Goal: Register for event/course

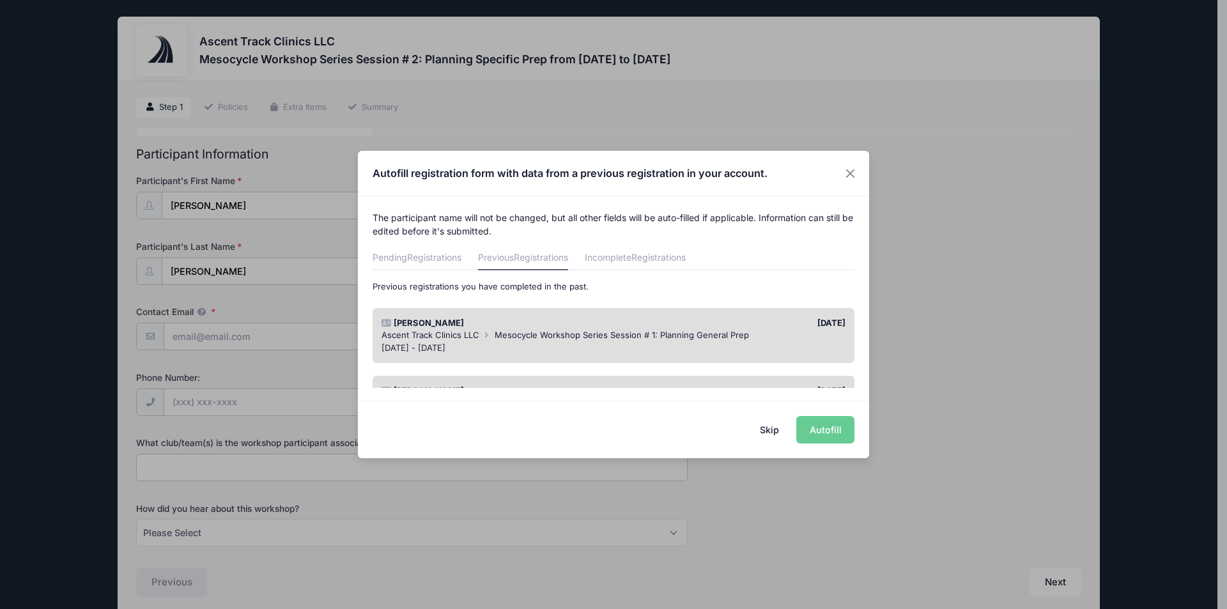
click at [824, 431] on div "Skip Autofill" at bounding box center [613, 429] width 511 height 57
click at [817, 431] on div "Skip Autofill" at bounding box center [613, 429] width 511 height 57
click at [823, 429] on div "Skip Autofill" at bounding box center [613, 429] width 511 height 57
click at [849, 171] on button "Close" at bounding box center [850, 173] width 23 height 23
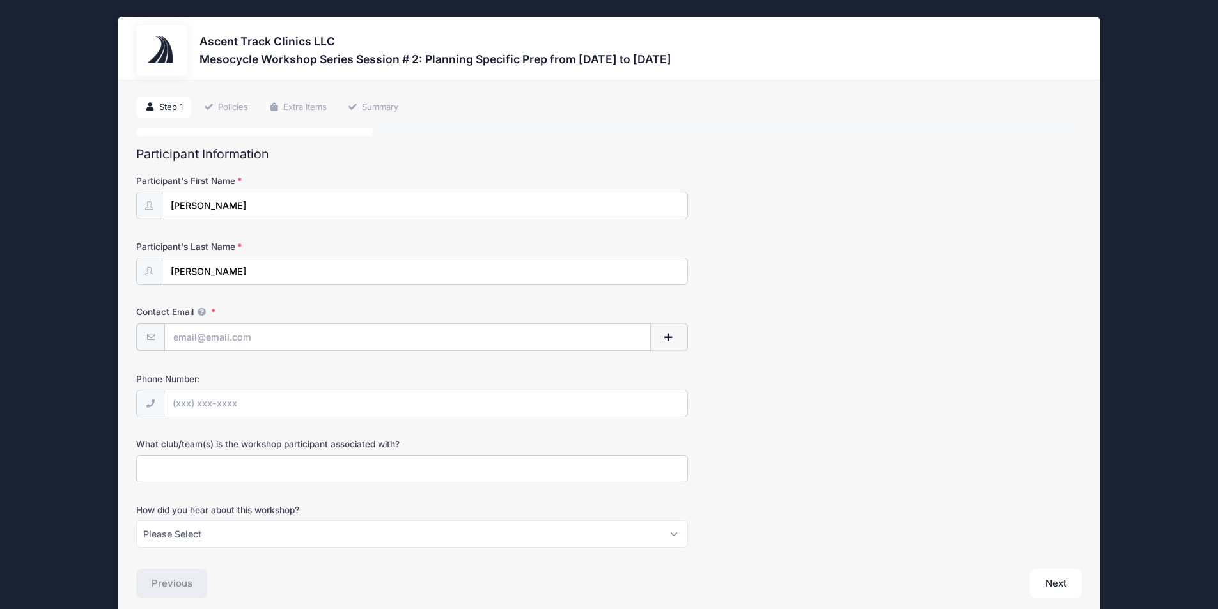
click at [345, 340] on input "Contact Email" at bounding box center [407, 336] width 486 height 27
type input "[EMAIL_ADDRESS][DOMAIN_NAME]"
click at [291, 413] on input "Phone Number:" at bounding box center [425, 402] width 523 height 27
type input "(828) 406-0513"
click at [235, 472] on input "What club/team(s) is the workshop participant associated with?" at bounding box center [412, 467] width 552 height 27
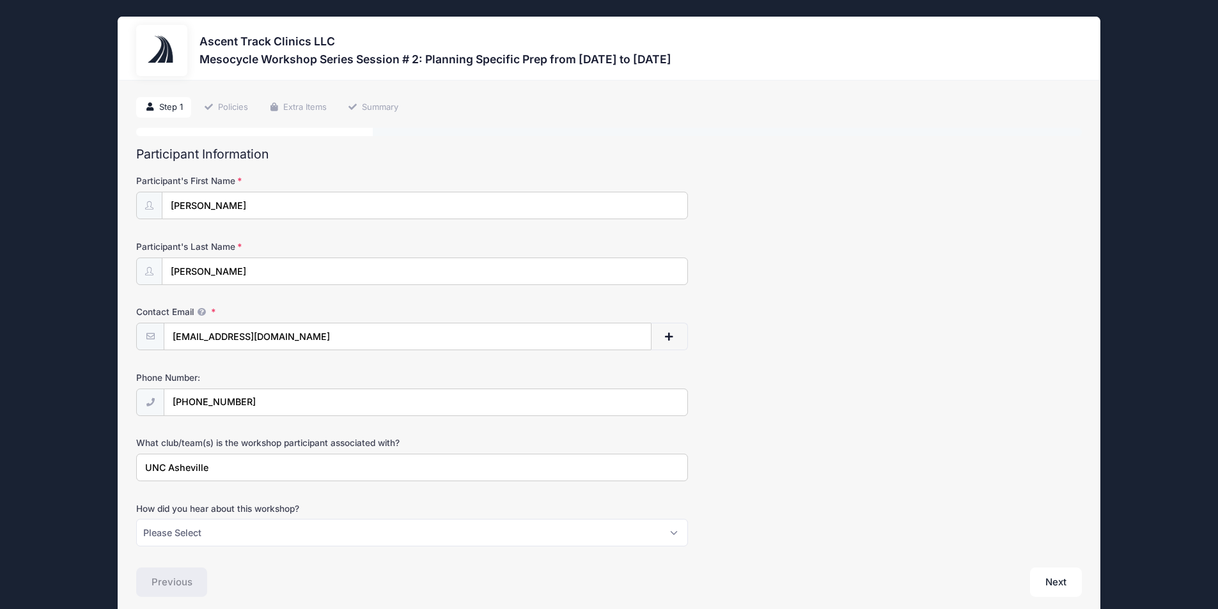
type input "UNC Asheville"
click at [665, 534] on select "Please Select Email Instagram Facebook X/Twitter A friend Saw information about…" at bounding box center [412, 532] width 552 height 27
select select "Email"
click at [136, 519] on select "Please Select Email Instagram Facebook X/Twitter A friend Saw information about…" at bounding box center [412, 532] width 552 height 27
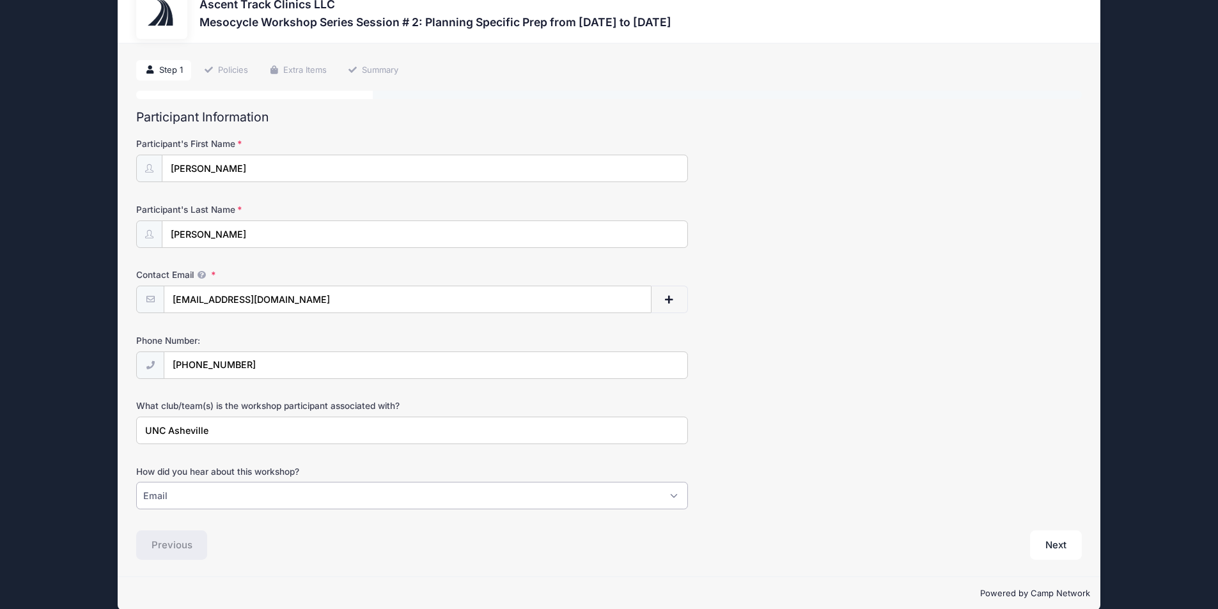
scroll to position [55, 0]
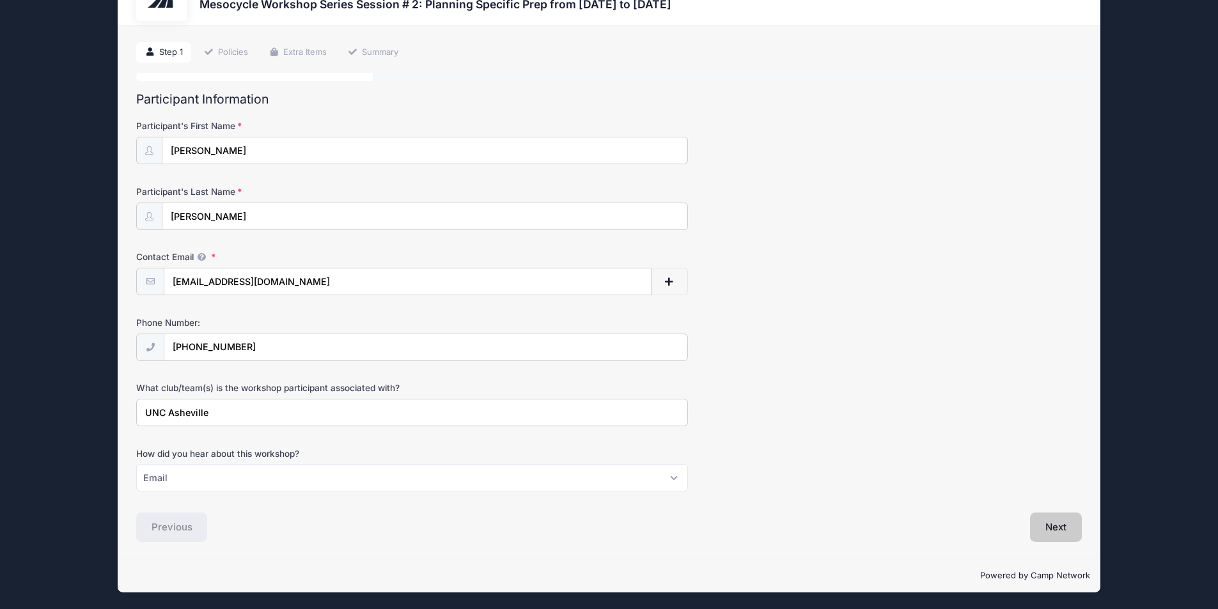
click at [1062, 525] on button "Next" at bounding box center [1056, 527] width 52 height 29
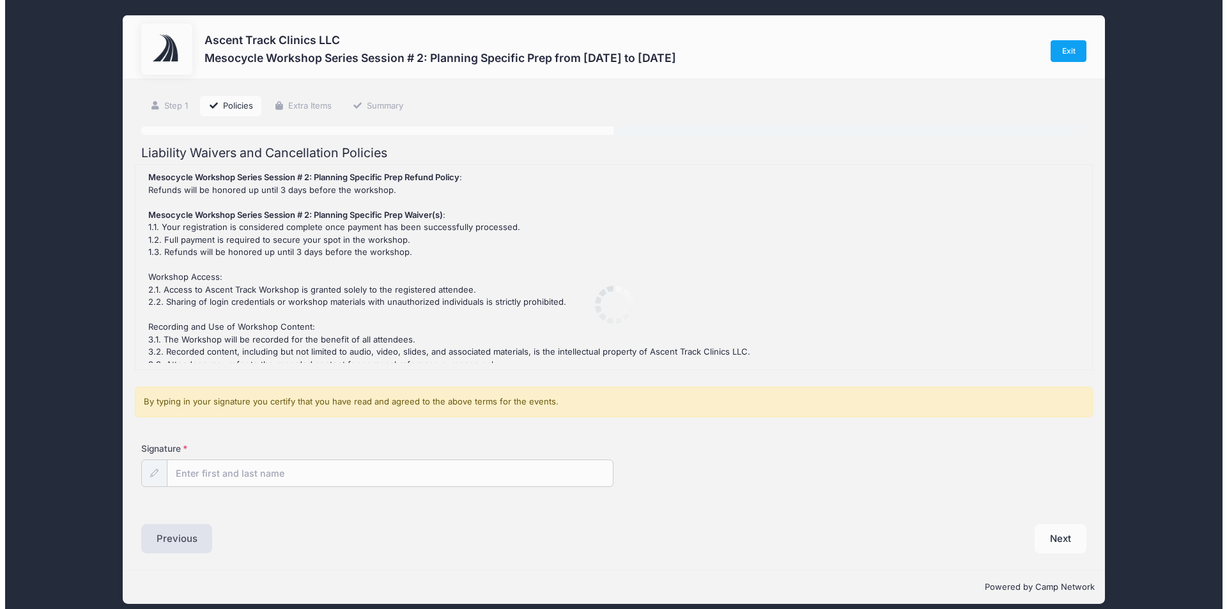
scroll to position [0, 0]
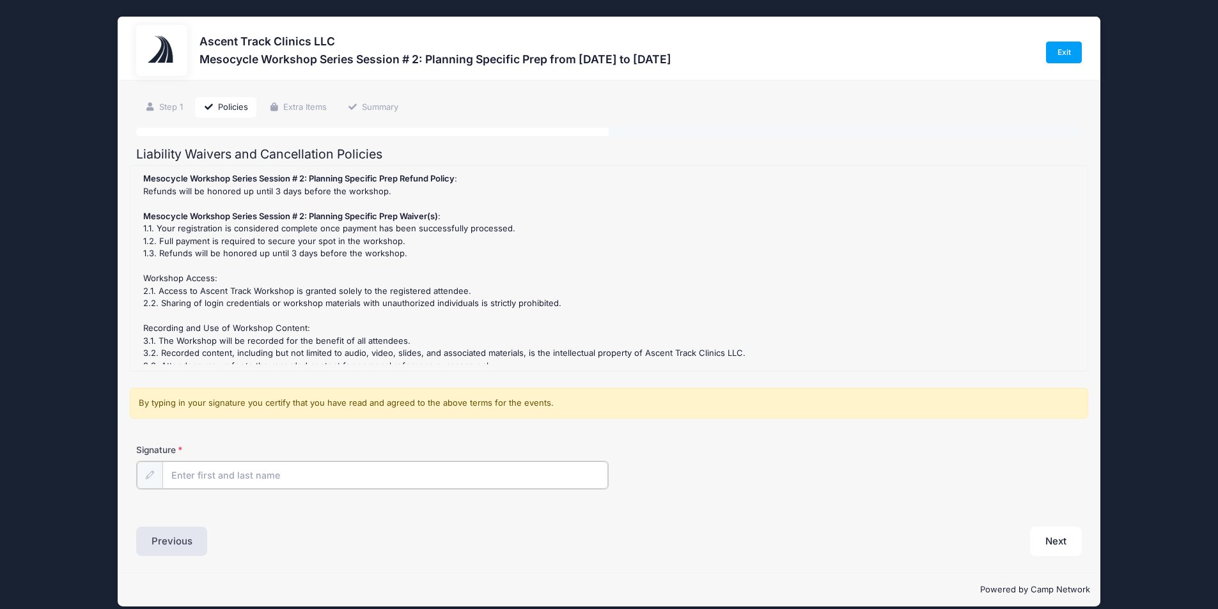
click at [437, 476] on input "Signature" at bounding box center [385, 474] width 446 height 27
click at [245, 474] on input "JOEL wILLIAMS" at bounding box center [385, 474] width 446 height 27
type input "Joel Williams"
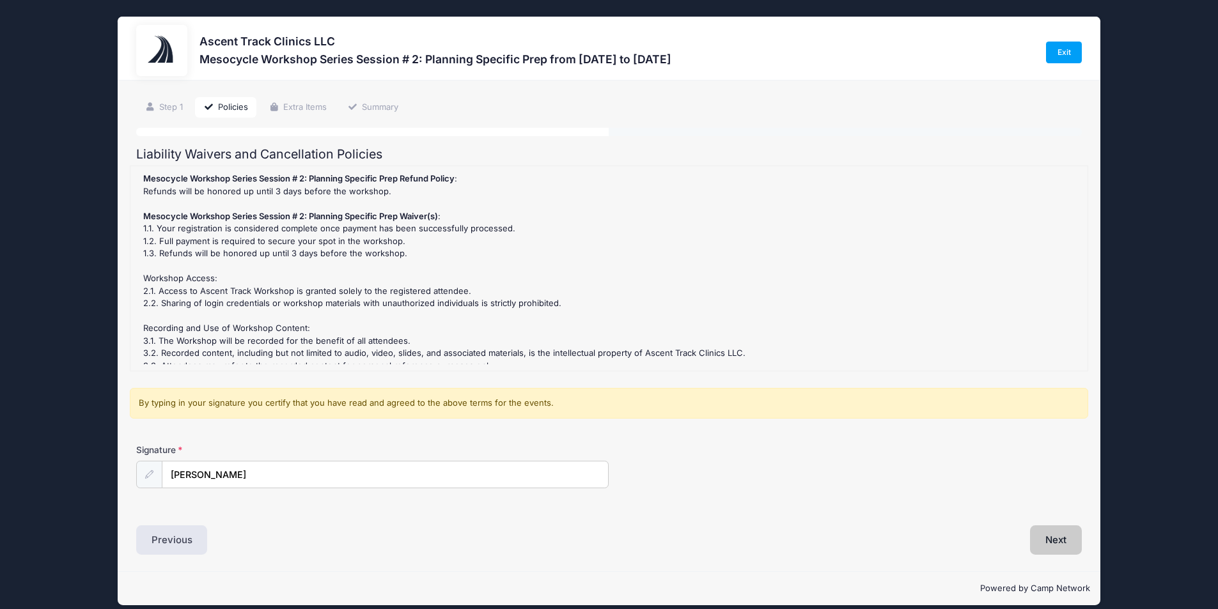
click at [1060, 544] on button "Next" at bounding box center [1056, 539] width 52 height 29
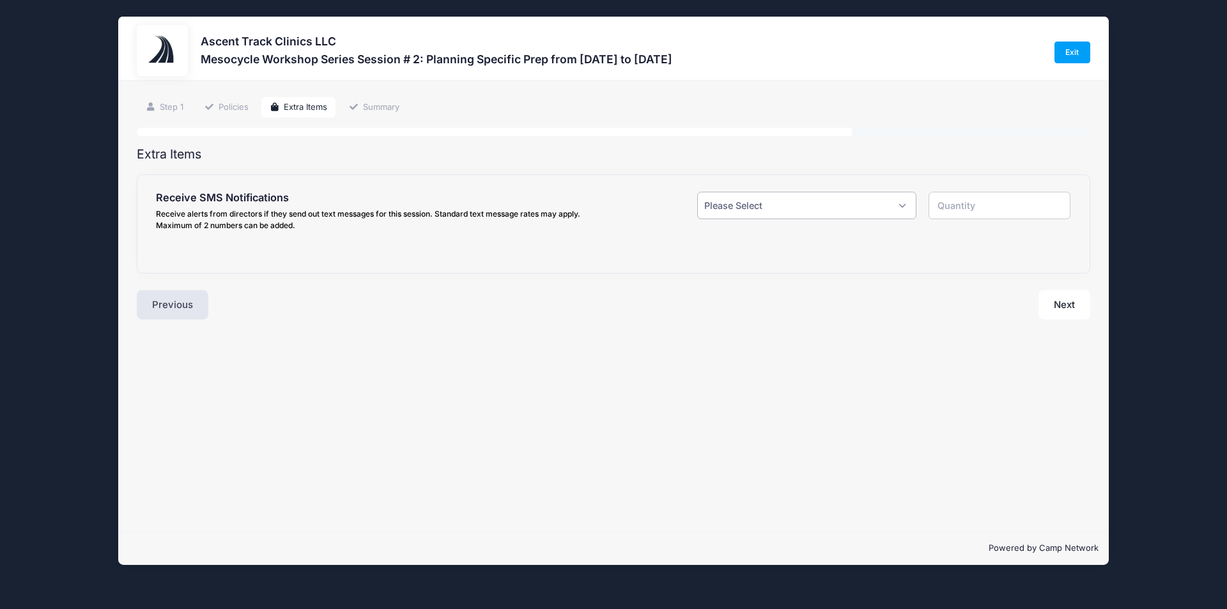
click at [906, 204] on select "Please Select Yes ($0.00) No" at bounding box center [806, 205] width 219 height 27
select select "1"
click at [697, 192] on select "Please Select Yes ($0.00) No" at bounding box center [806, 205] width 219 height 27
type input "1"
click at [341, 284] on input "text" at bounding box center [319, 287] width 268 height 27
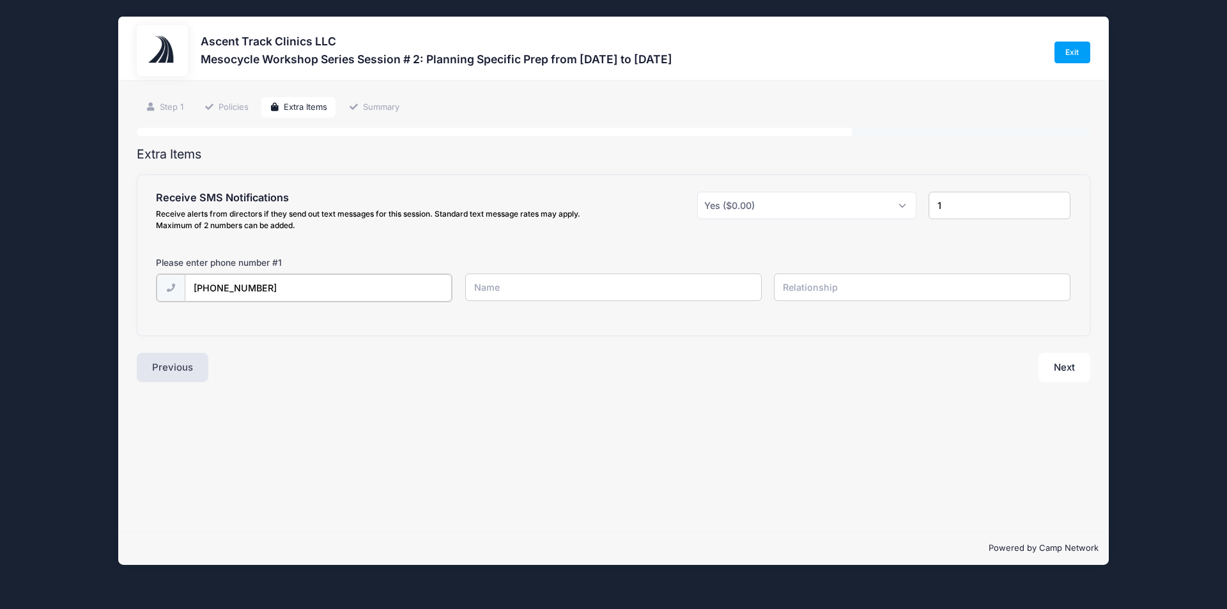
type input "(828) 406-0513"
click at [535, 285] on input "text" at bounding box center [613, 287] width 297 height 27
type input "Joel Williams"
click at [1063, 375] on button "Next" at bounding box center [1065, 366] width 52 height 29
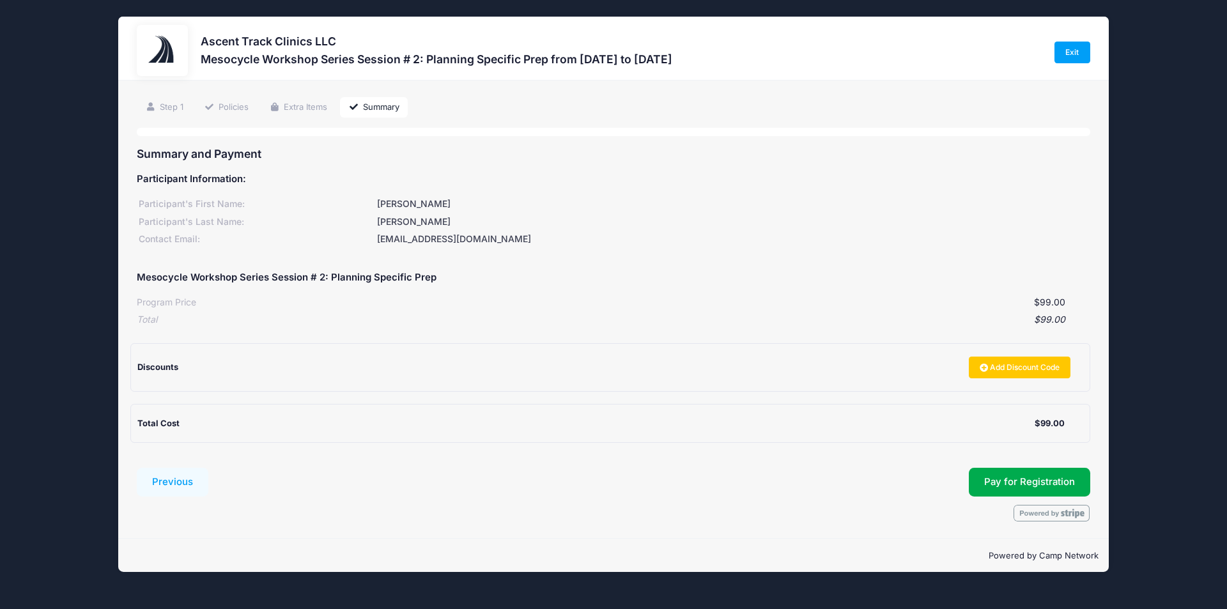
click at [294, 373] on div "Discounts" at bounding box center [548, 367] width 823 height 13
click at [222, 366] on div "Discounts" at bounding box center [548, 367] width 823 height 13
click at [156, 368] on span "Discounts" at bounding box center [157, 367] width 41 height 10
click at [973, 366] on link "Add Discount Code" at bounding box center [1020, 368] width 102 height 22
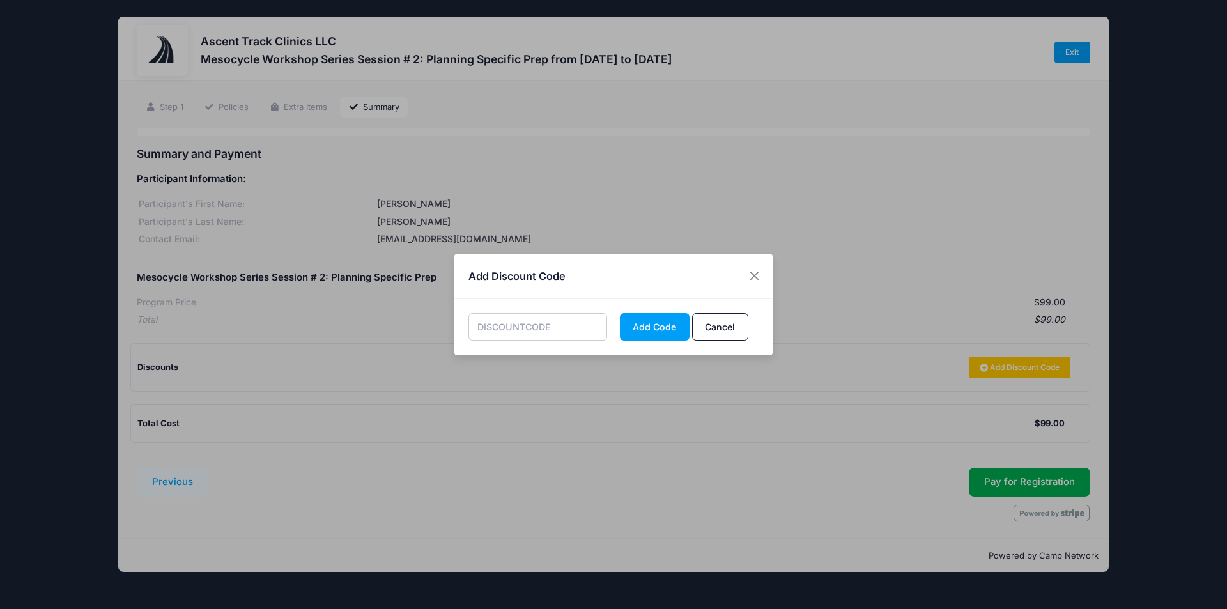
click at [576, 320] on input "text" at bounding box center [537, 326] width 139 height 27
type input "earlyspecific"
click at [645, 327] on button "Add Code" at bounding box center [655, 326] width 70 height 27
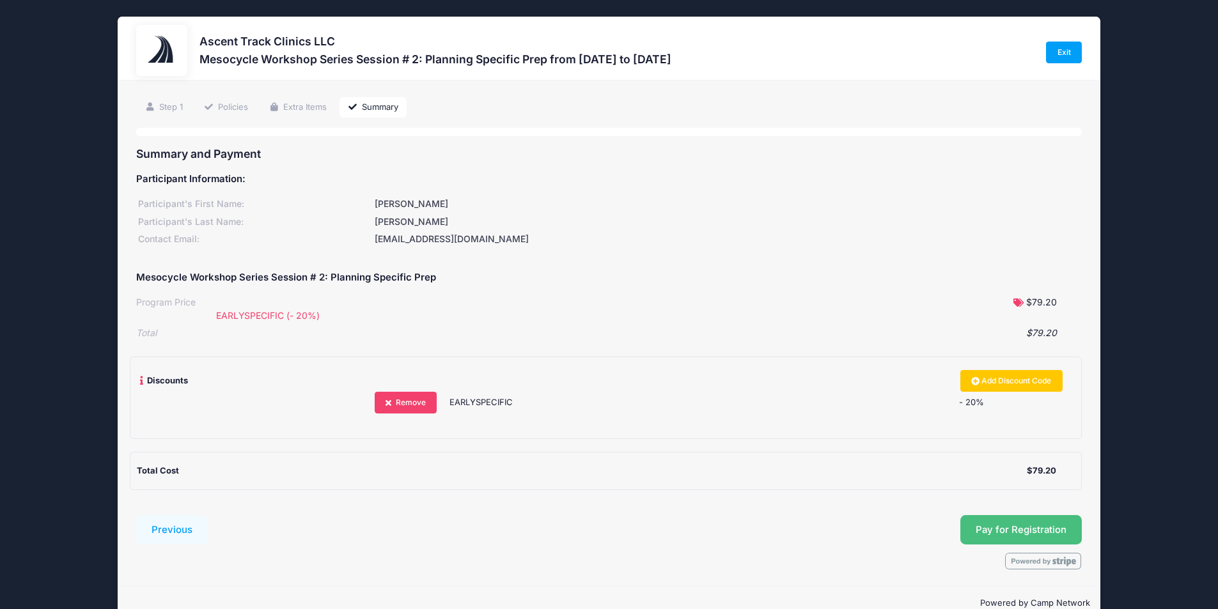
click at [1003, 533] on button "Pay for Registration" at bounding box center [1020, 529] width 121 height 29
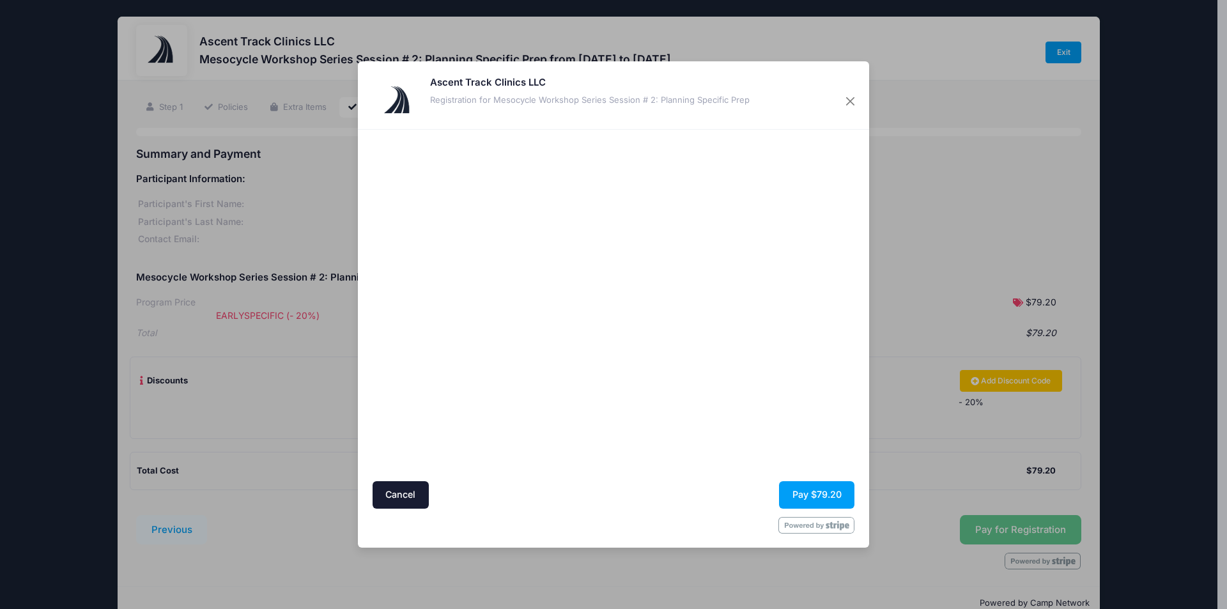
click at [677, 442] on div at bounding box center [737, 304] width 235 height 339
click at [762, 406] on div at bounding box center [737, 304] width 235 height 339
click at [808, 491] on button "Pay $79.20" at bounding box center [816, 494] width 75 height 27
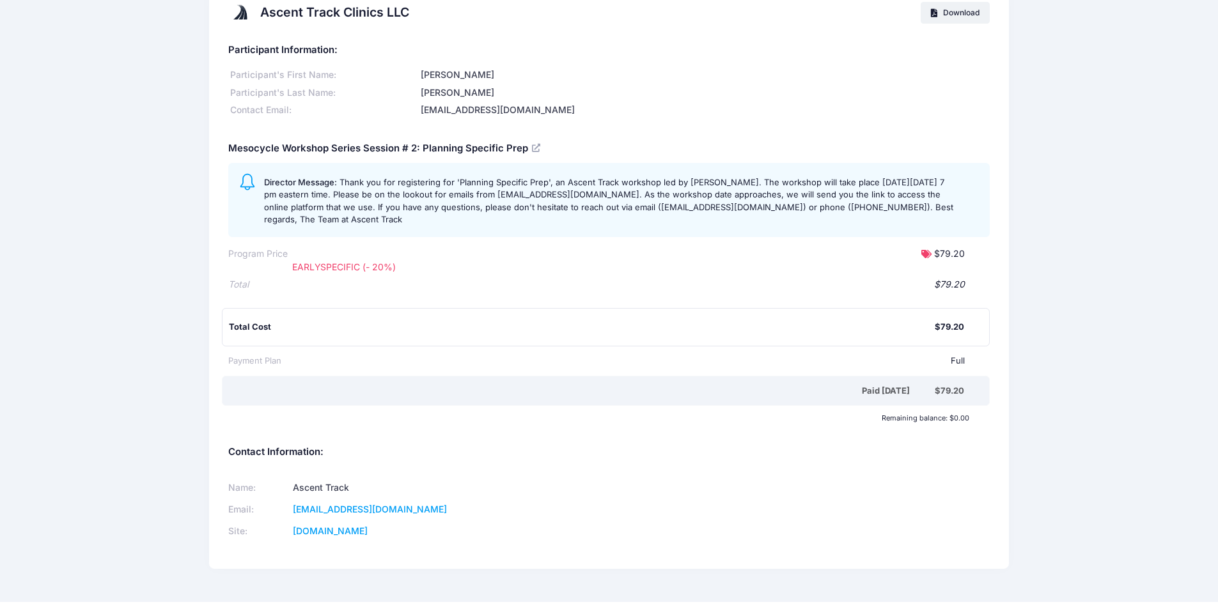
scroll to position [49, 0]
